Goal: Task Accomplishment & Management: Complete application form

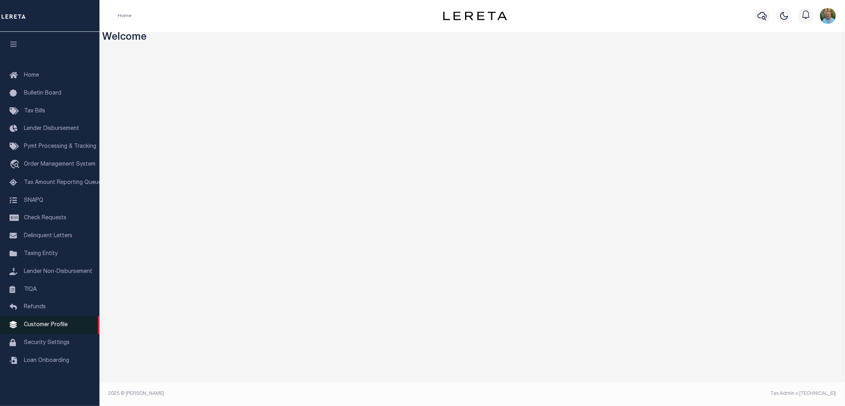
click at [47, 326] on span "Customer Profile" at bounding box center [46, 325] width 44 height 6
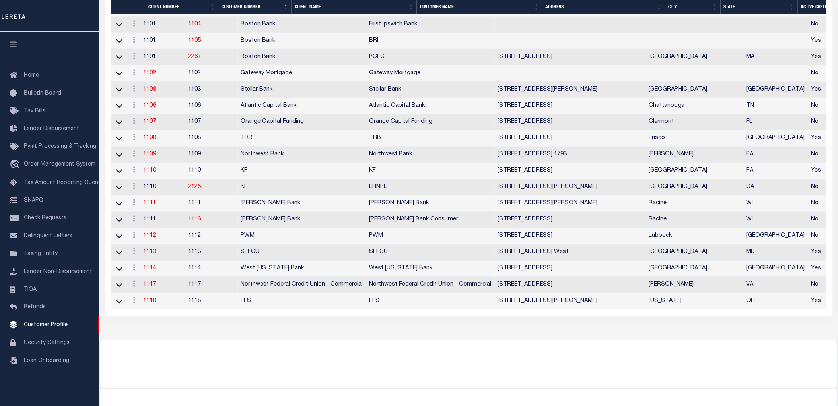
scroll to position [1546, 0]
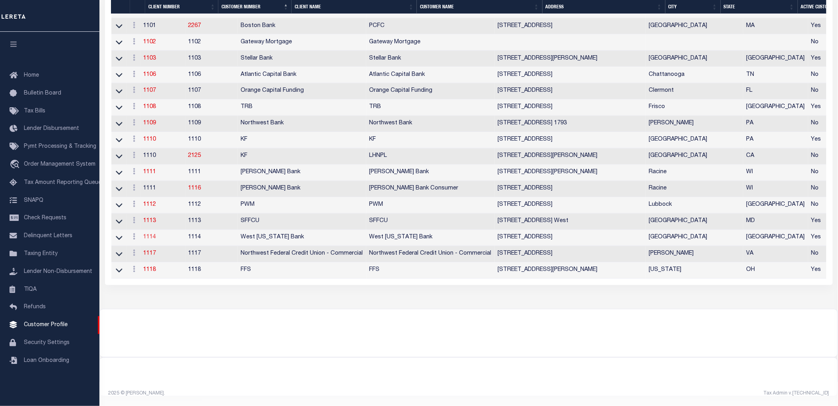
click at [151, 239] on link "1114" at bounding box center [150, 238] width 13 height 6
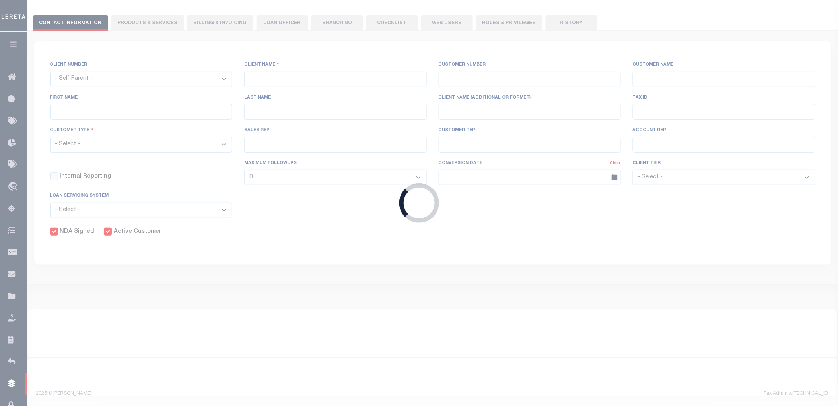
select select
type input "West Texas Bank"
type input "1114"
type input "West Texas Bank"
type input "Dean"
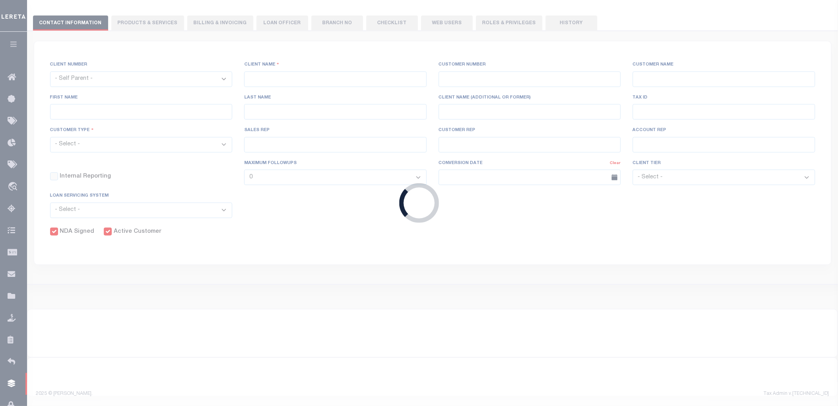
type input "Inniss"
select select "Mixed Portfolio"
type input "Paula Kitchens"
type input "Debbie Vecellio"
select select "FIC"
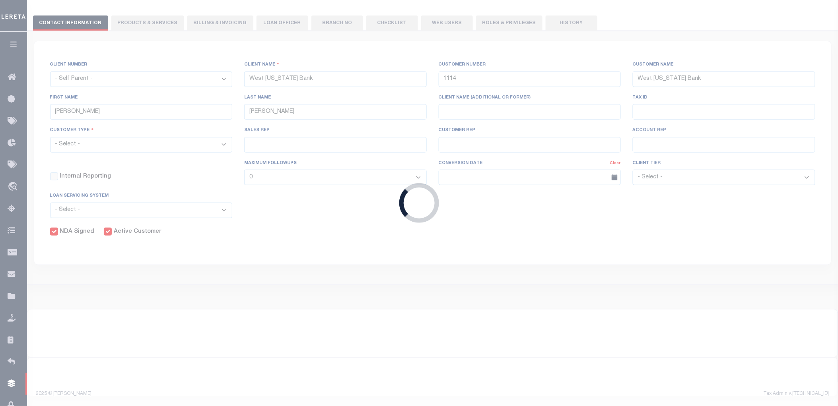
checkbox input "true"
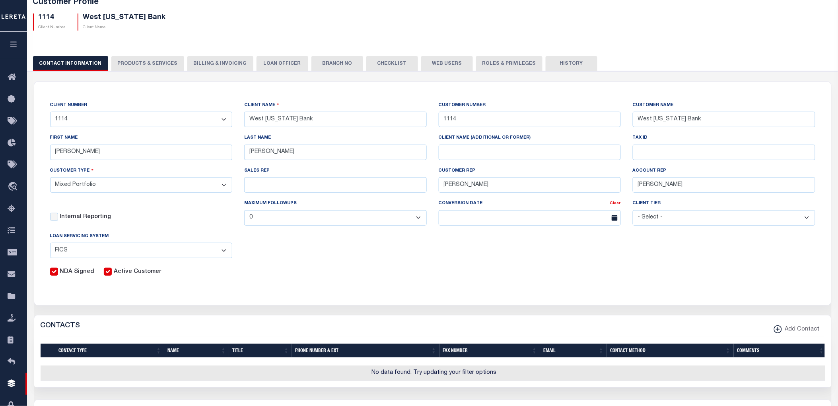
scroll to position [132, 0]
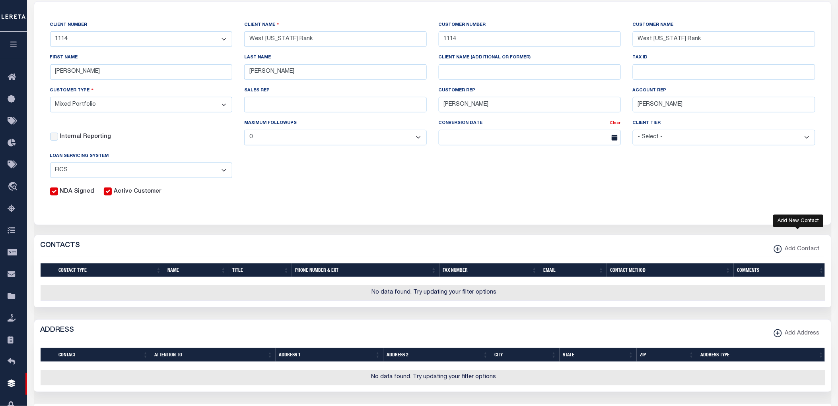
click at [792, 248] on span "Add Contact" at bounding box center [801, 249] width 38 height 9
select select
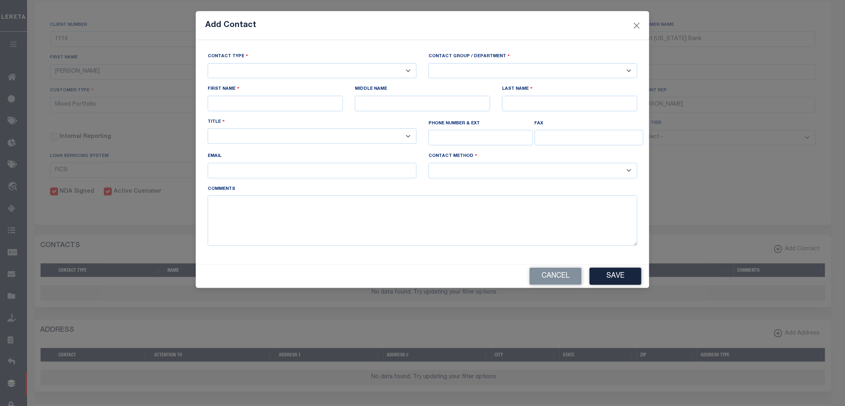
click at [285, 70] on select "-- Select Contact Type -- Primary Secondary" at bounding box center [312, 71] width 209 height 16
select select "1"
click at [208, 64] on select "-- Select Contact Type -- Primary Secondary" at bounding box center [312, 71] width 209 height 16
click at [460, 66] on select "-- Select Contact Group / Department -- Billing Corporate Delinquncy Escrow Ret…" at bounding box center [532, 71] width 209 height 16
select select "4"
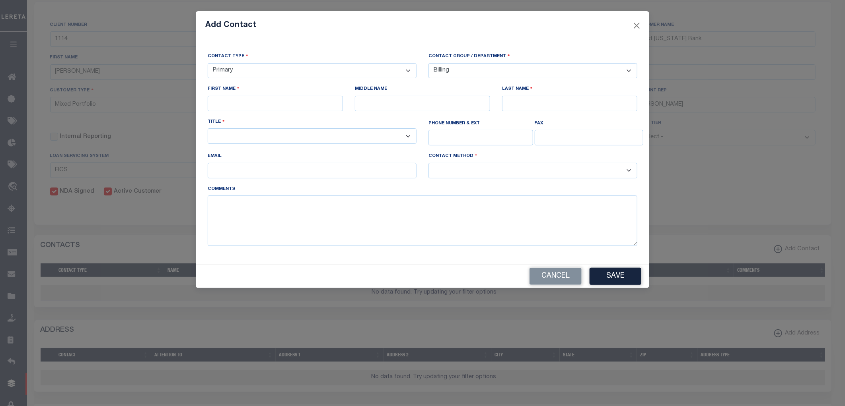
click at [428, 64] on select "-- Select Contact Group / Department -- Billing Corporate Delinquncy Escrow Ret…" at bounding box center [532, 71] width 209 height 16
click at [281, 97] on input "text" at bounding box center [275, 104] width 135 height 16
type input "Test"
type input "User"
click at [359, 136] on select "-- Select Title Type -- Accounting Customer Relations Customer Relations Escrow…" at bounding box center [312, 136] width 209 height 16
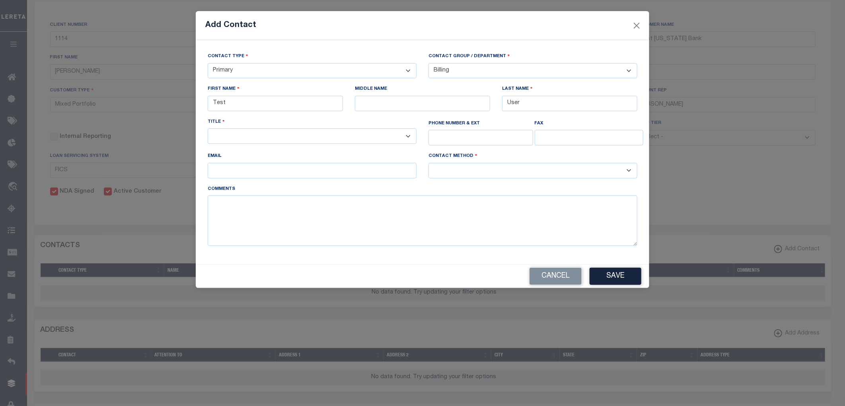
click at [408, 140] on select "-- Select Title Type -- Accounting Customer Relations Customer Relations Escrow…" at bounding box center [312, 136] width 209 height 16
click at [532, 171] on select "-- Select Contact Method Type -- Email Fax Phone" at bounding box center [532, 171] width 209 height 16
select select "2"
click at [428, 165] on select "-- Select Contact Method Type -- Email Fax Phone" at bounding box center [532, 171] width 209 height 16
click at [327, 140] on select "-- Select Title Type -- Accounting Customer Relations Customer Relations Escrow…" at bounding box center [312, 136] width 209 height 16
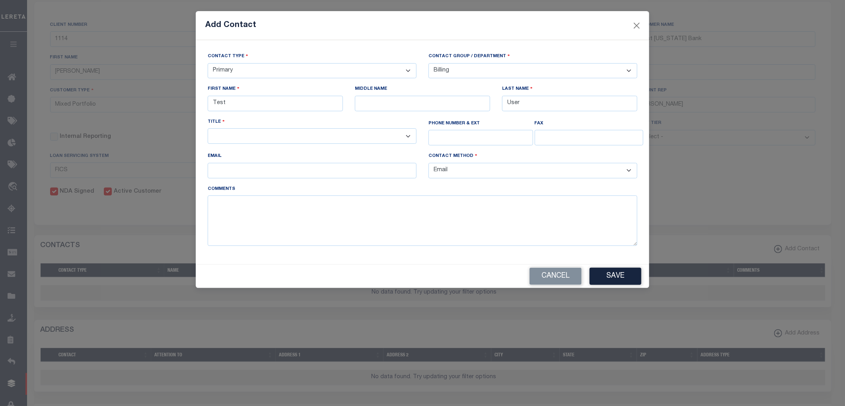
select select "6"
click at [208, 130] on select "-- Select Title Type -- Accounting Customer Relations Customer Relations Escrow…" at bounding box center [312, 136] width 209 height 16
click at [615, 275] on button "Save" at bounding box center [615, 276] width 52 height 17
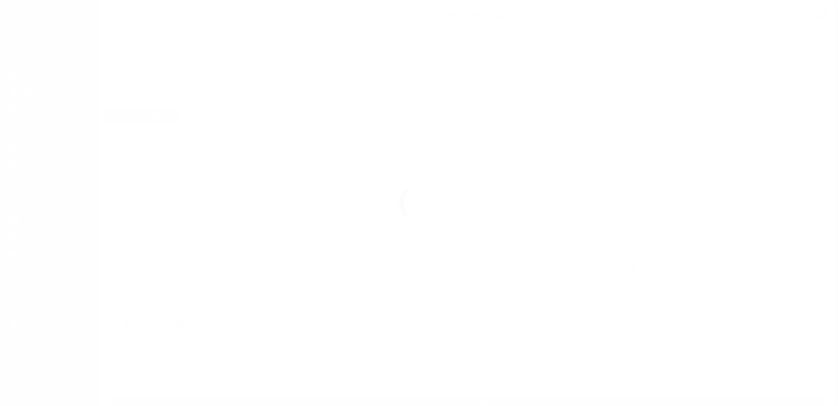
select select "Mixed Portfolio"
select select "FIC"
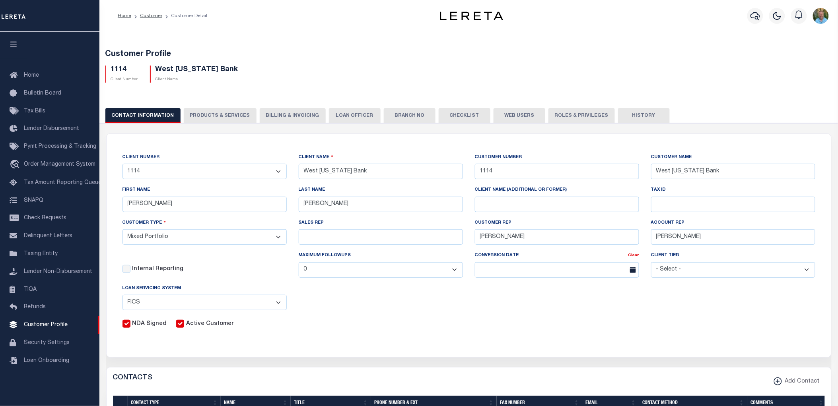
click at [208, 117] on button "PRODUCTS & SERVICES" at bounding box center [220, 115] width 73 height 15
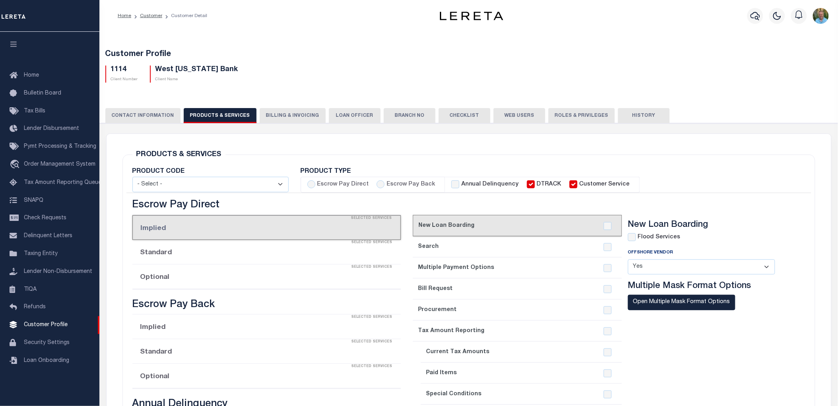
select select "STX"
radio input "true"
checkbox input "true"
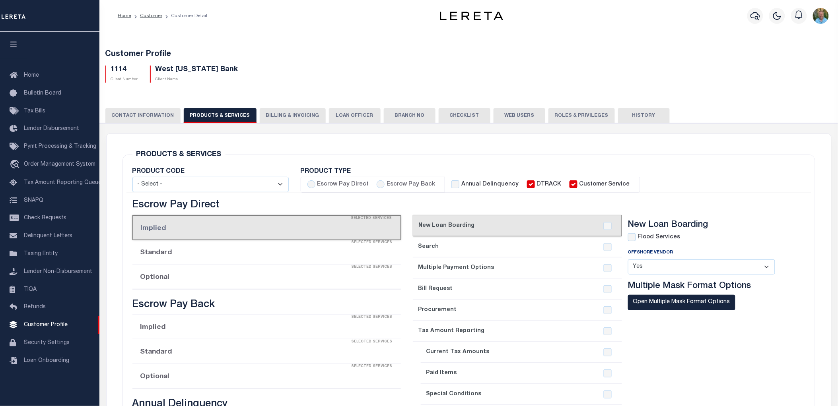
checkbox input "true"
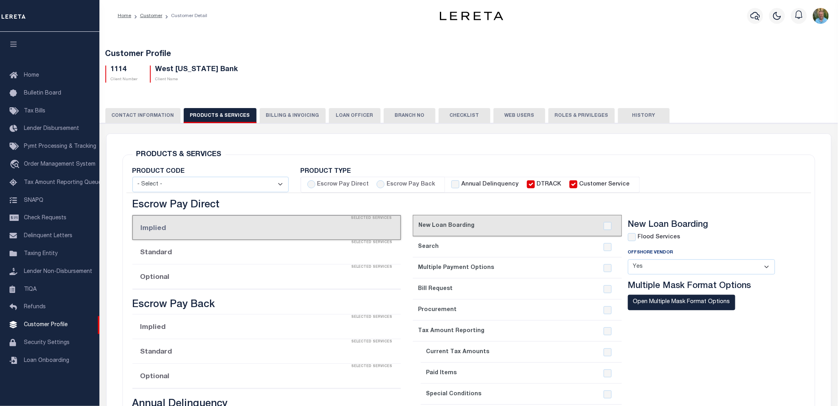
checkbox input "true"
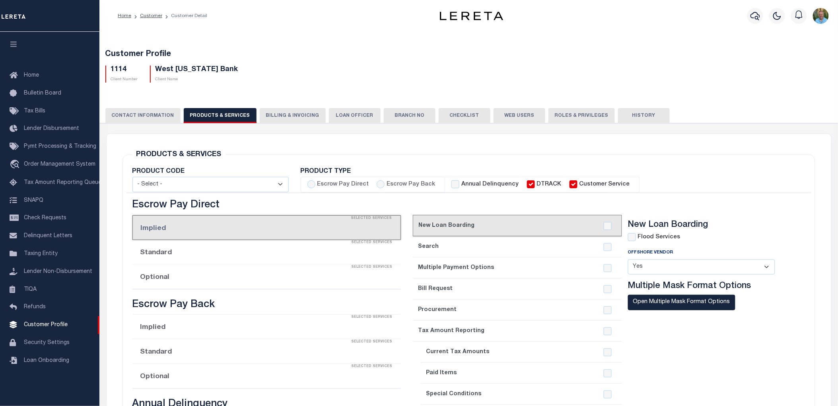
checkbox input "true"
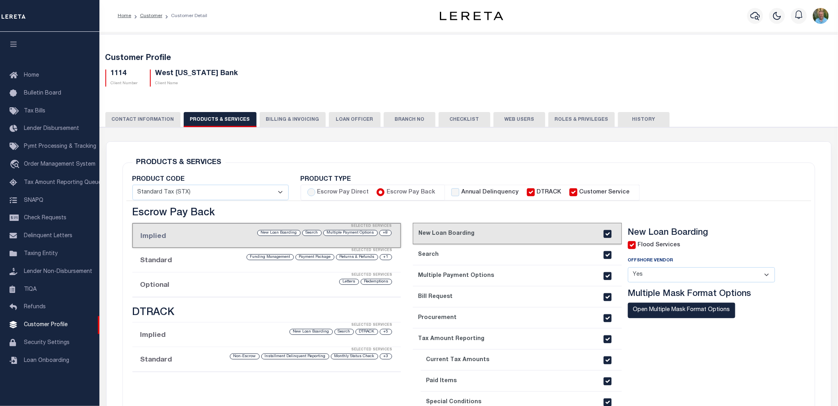
click at [134, 115] on button "CONTACT INFORMATION" at bounding box center [142, 119] width 75 height 15
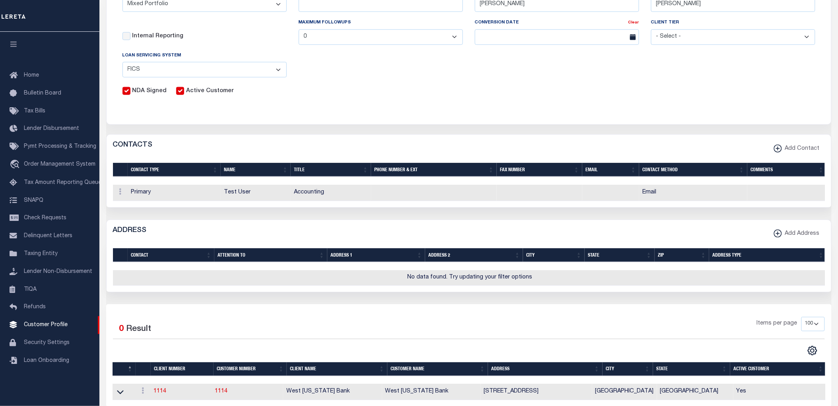
scroll to position [265, 0]
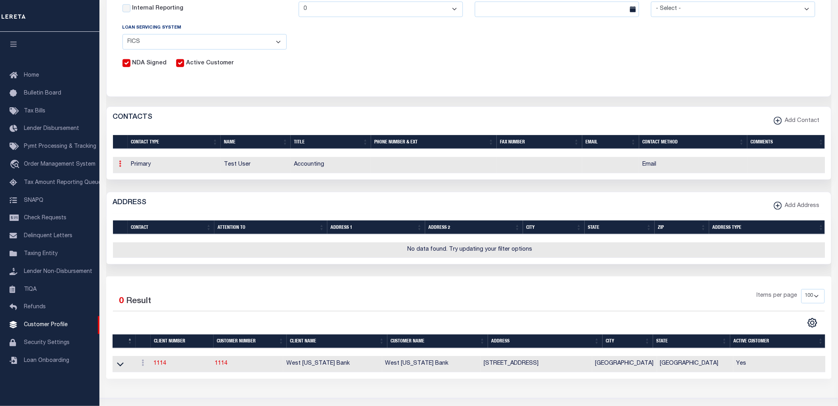
click at [119, 166] on icon at bounding box center [120, 164] width 2 height 6
click at [137, 189] on link "Edit" at bounding box center [135, 189] width 36 height 13
select select
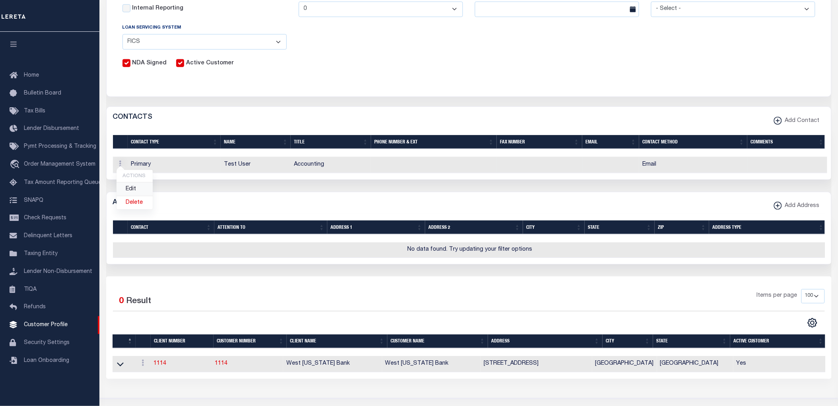
select select
select select "1"
select select "4"
type input "Test"
type input "User"
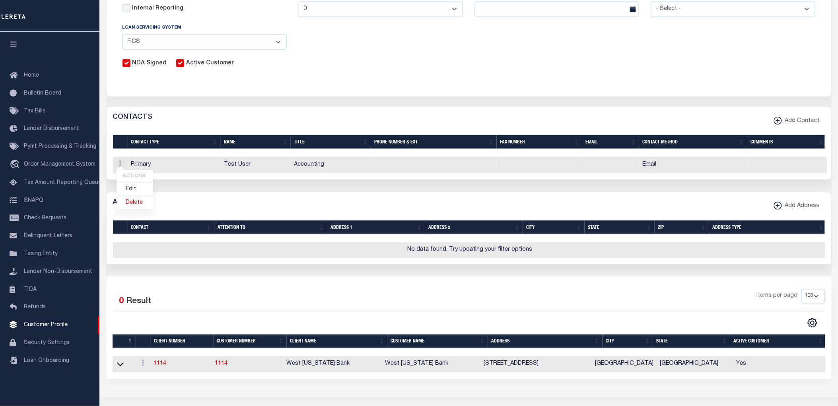
select select "6"
select select "2"
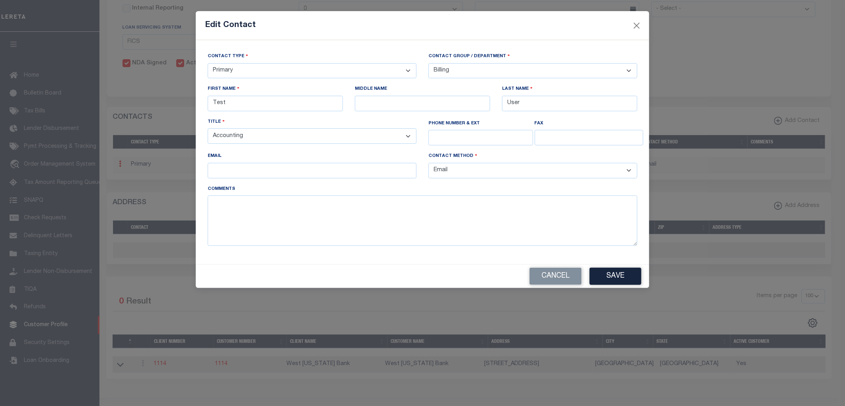
click at [409, 136] on select "-- Select Title Type -- Accounting Customer Relations Customer Relations Escrow…" at bounding box center [312, 136] width 209 height 16
select select "1"
click at [208, 130] on select "-- Select Title Type -- Accounting Customer Relations Customer Relations Escrow…" at bounding box center [312, 136] width 209 height 16
click at [618, 280] on button "Save" at bounding box center [615, 276] width 52 height 17
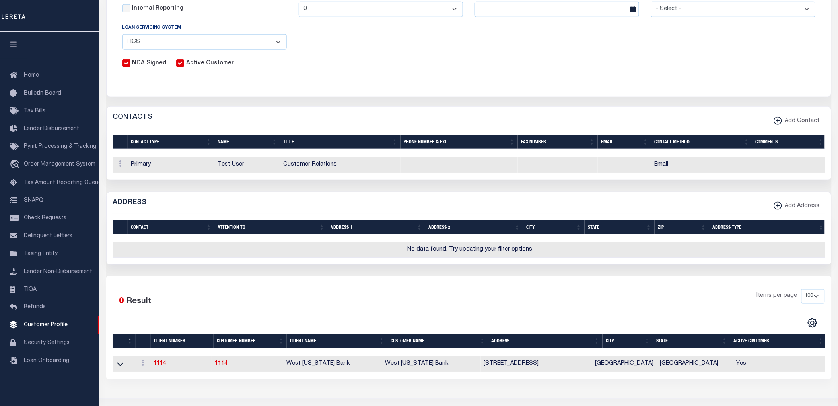
click at [431, 109] on div "CONTACTS Add Contact" at bounding box center [469, 118] width 724 height 22
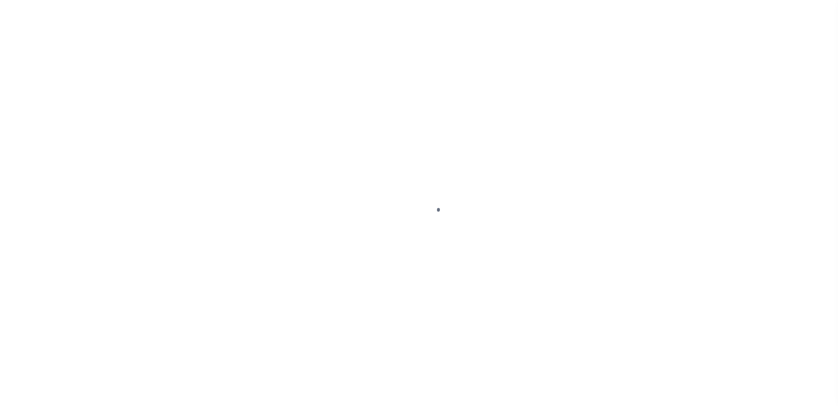
scroll to position [15, 0]
select select
type input "West Texas Bank"
type input "1114"
type input "West Texas Bank"
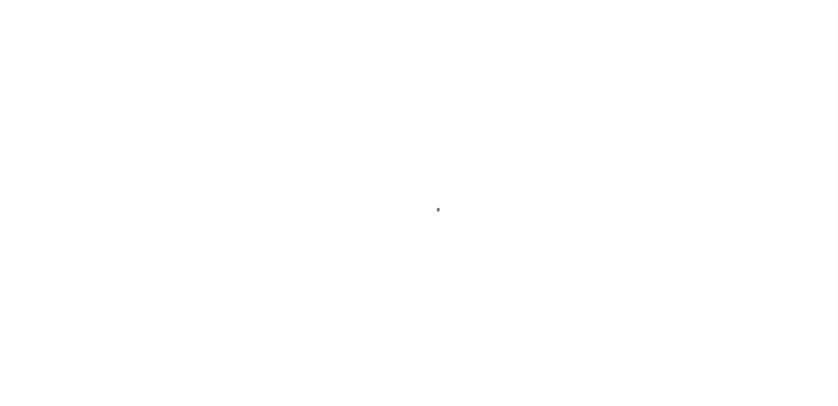
type input "Dean"
type input "Inniss"
select select "Mixed Portfolio"
type input "Paula Kitchens"
type input "Debbie Vecellio"
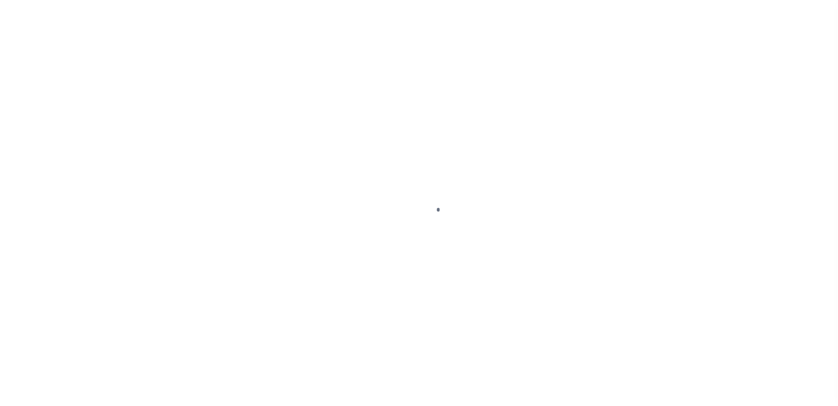
select select "FIC"
checkbox input "true"
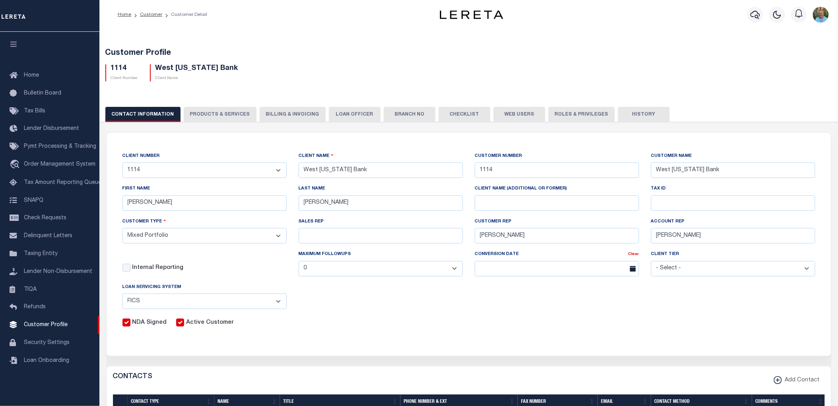
scroll to position [0, 0]
